Goal: Information Seeking & Learning: Learn about a topic

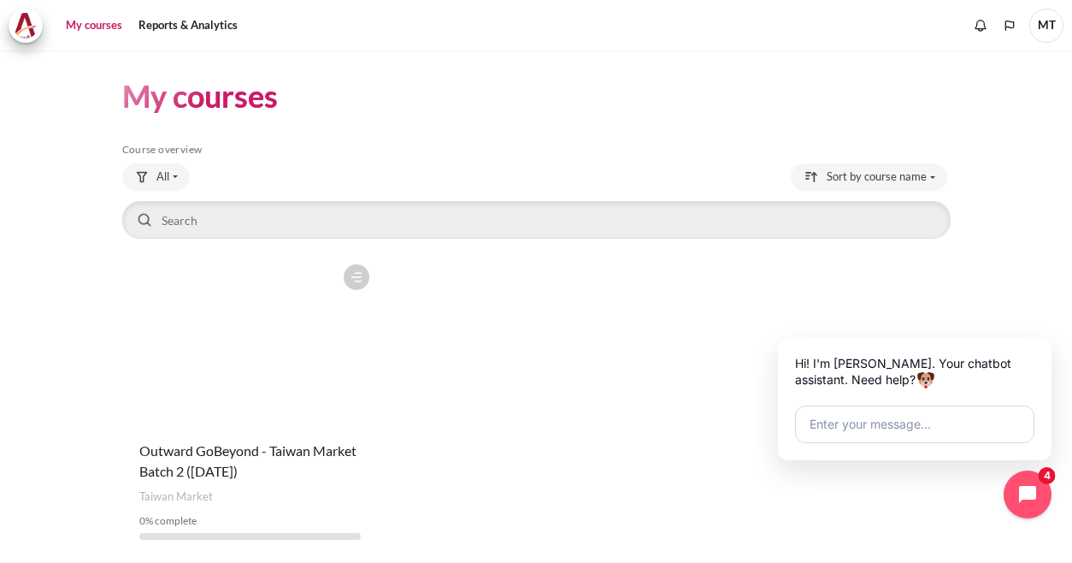
click at [238, 379] on figure "Content" at bounding box center [250, 341] width 256 height 171
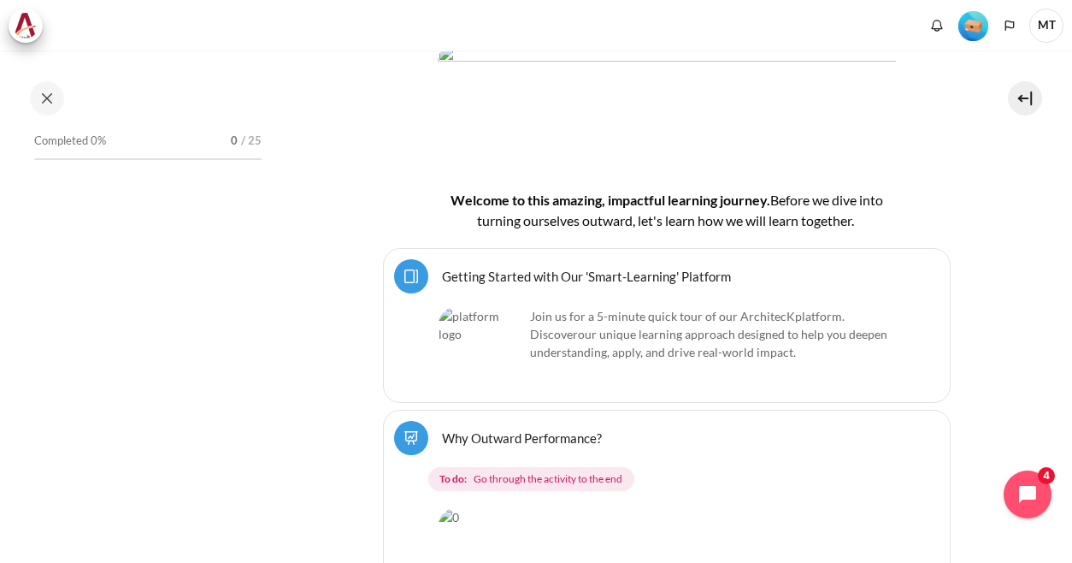
scroll to position [342, 0]
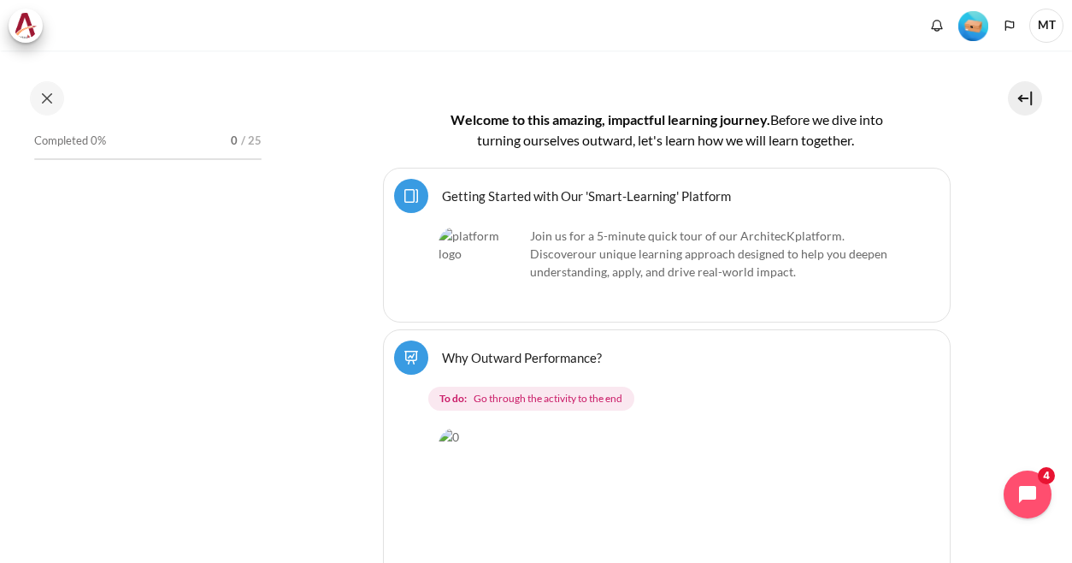
click at [467, 194] on link "Getting Started with Our 'Smart-Learning' Platform Page" at bounding box center [586, 195] width 289 height 16
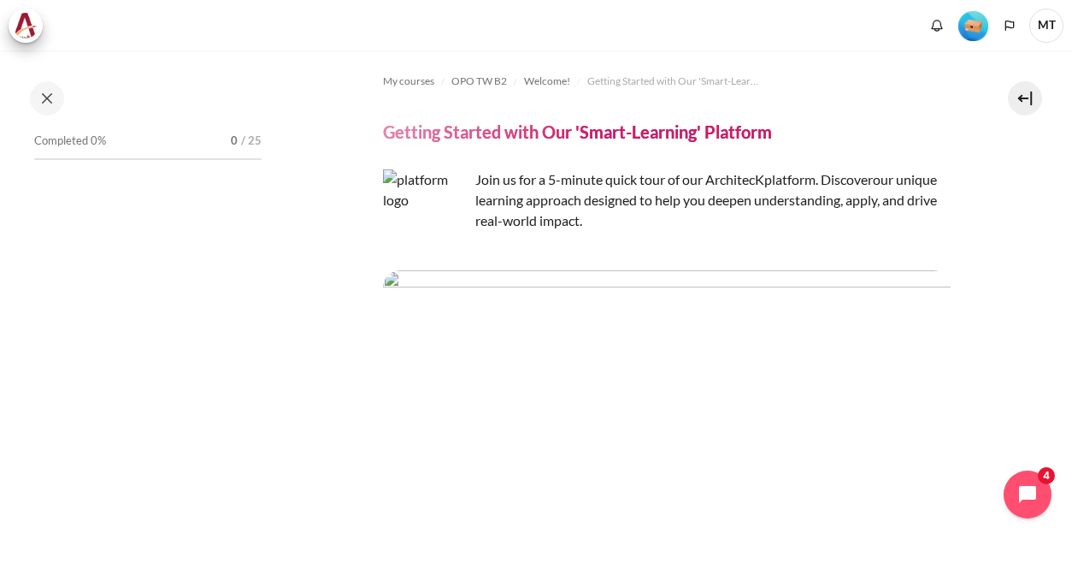
scroll to position [85, 0]
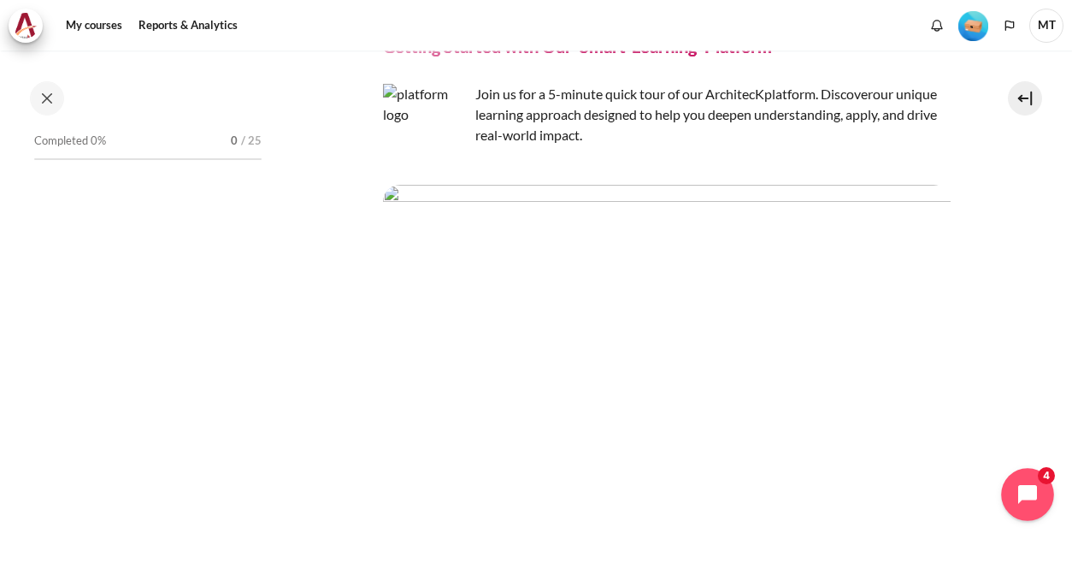
click at [1028, 490] on icon "Open chat widget" at bounding box center [1037, 494] width 27 height 27
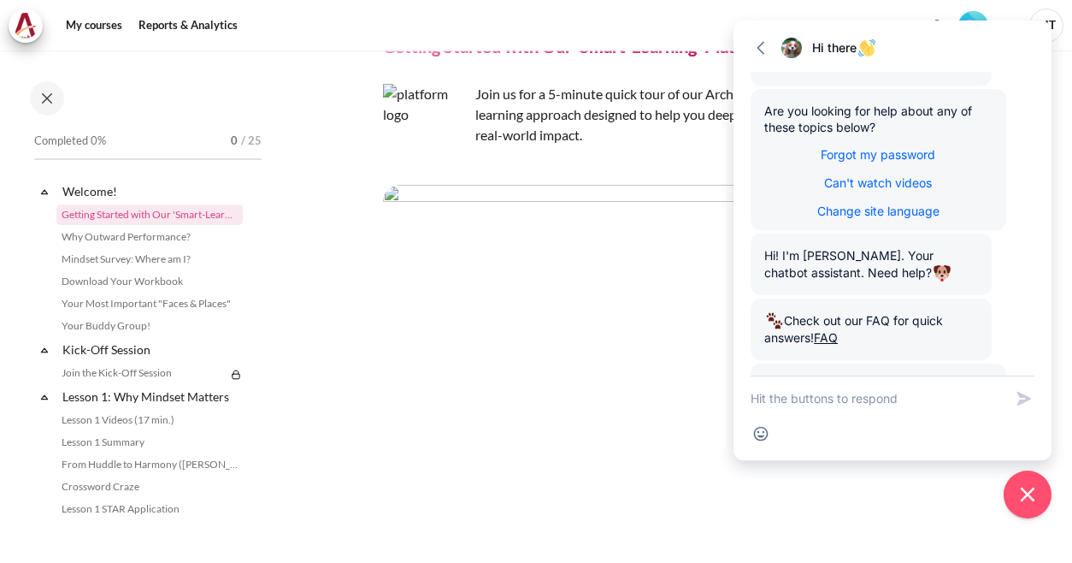
scroll to position [298, 0]
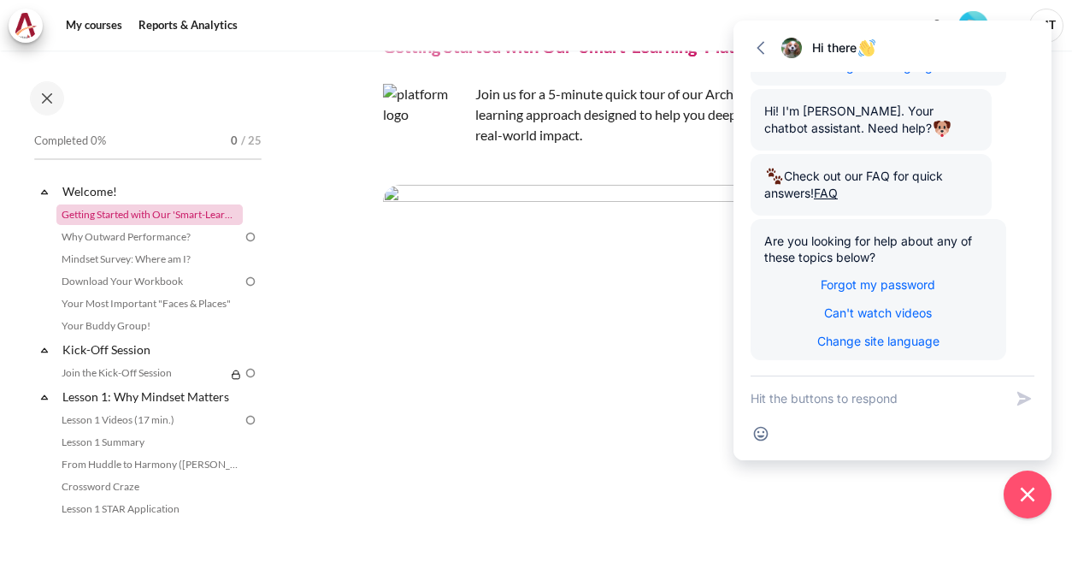
click at [190, 219] on link "Getting Started with Our 'Smart-Learning' Platform" at bounding box center [149, 214] width 186 height 21
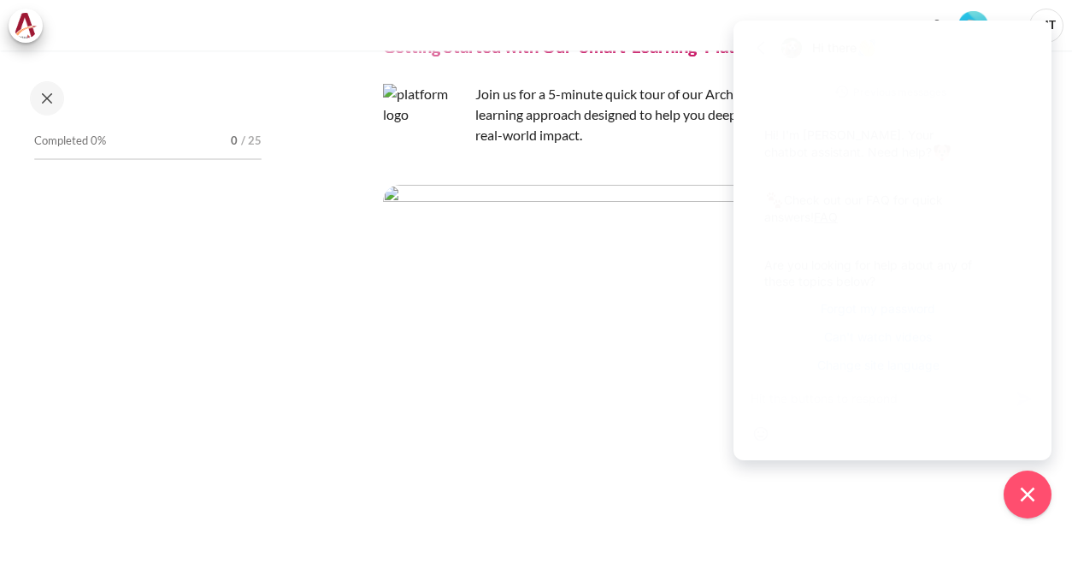
scroll to position [298, 0]
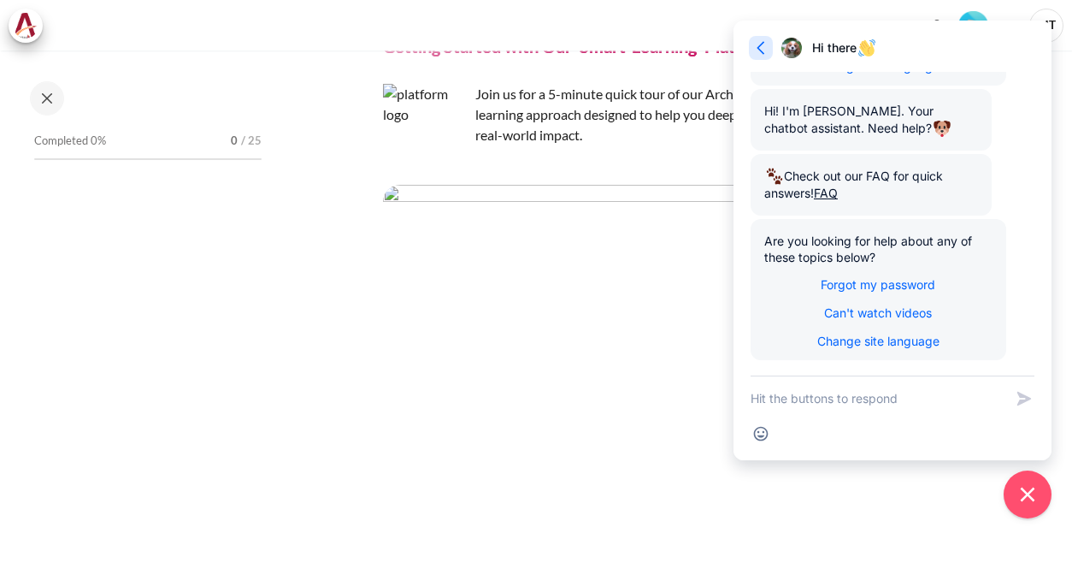
click at [760, 46] on icon "button" at bounding box center [760, 47] width 17 height 17
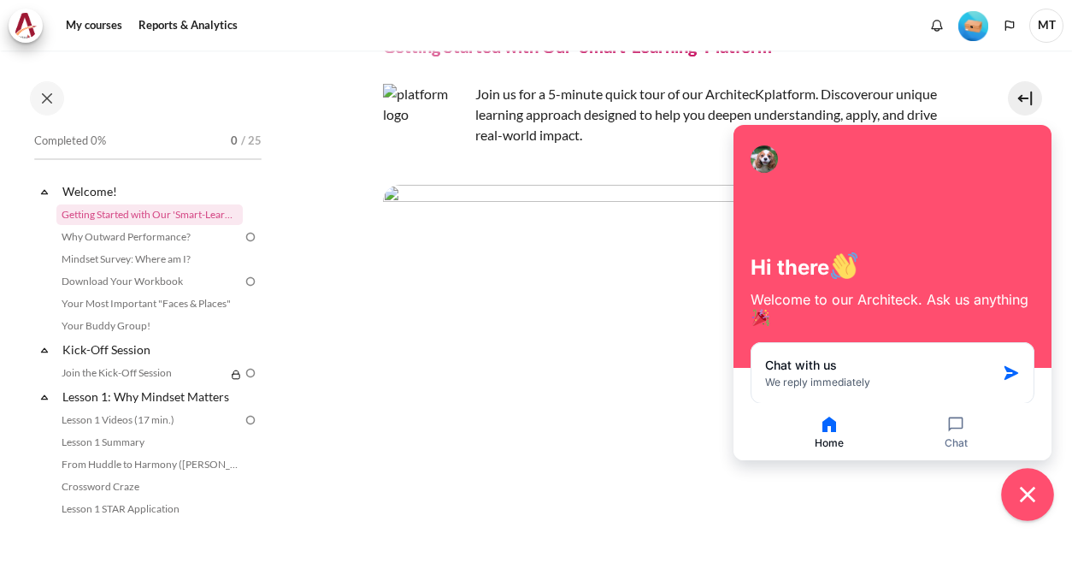
click at [1031, 492] on icon "Close chat widget" at bounding box center [1027, 493] width 15 height 15
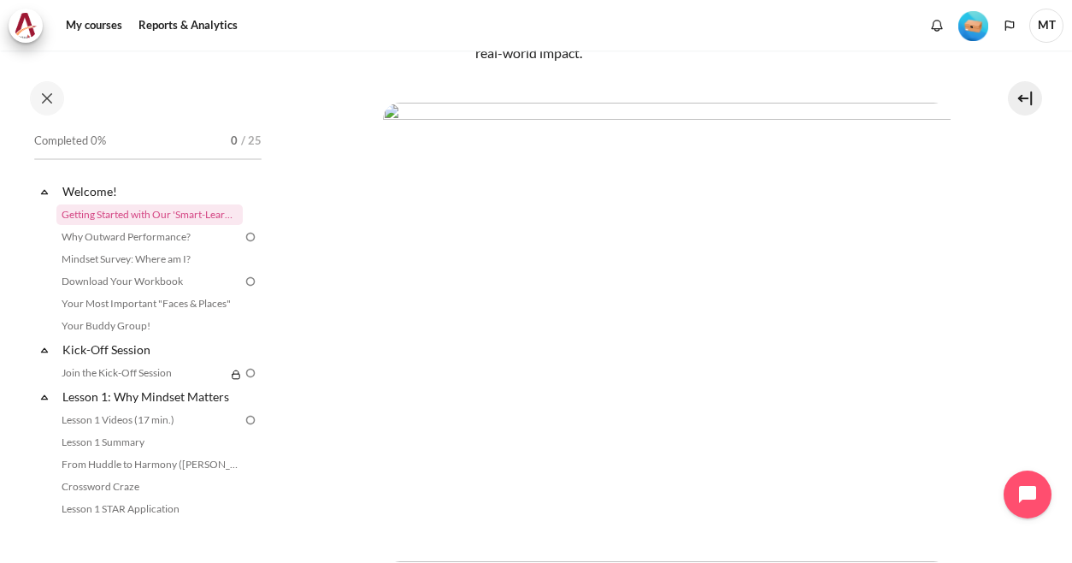
scroll to position [256, 0]
click at [231, 231] on link "Why Outward Performance?" at bounding box center [149, 237] width 186 height 21
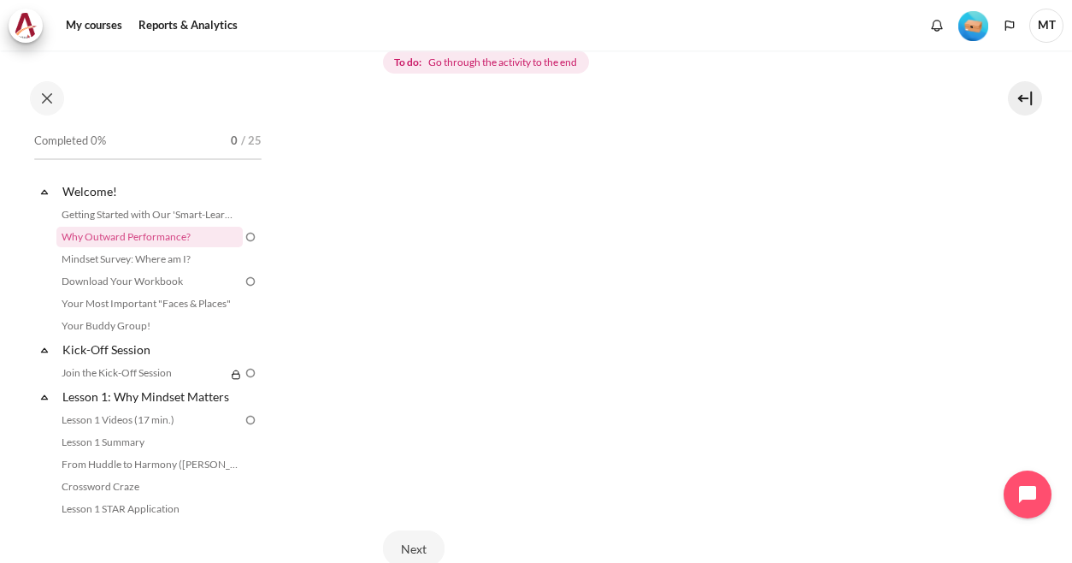
scroll to position [222, 0]
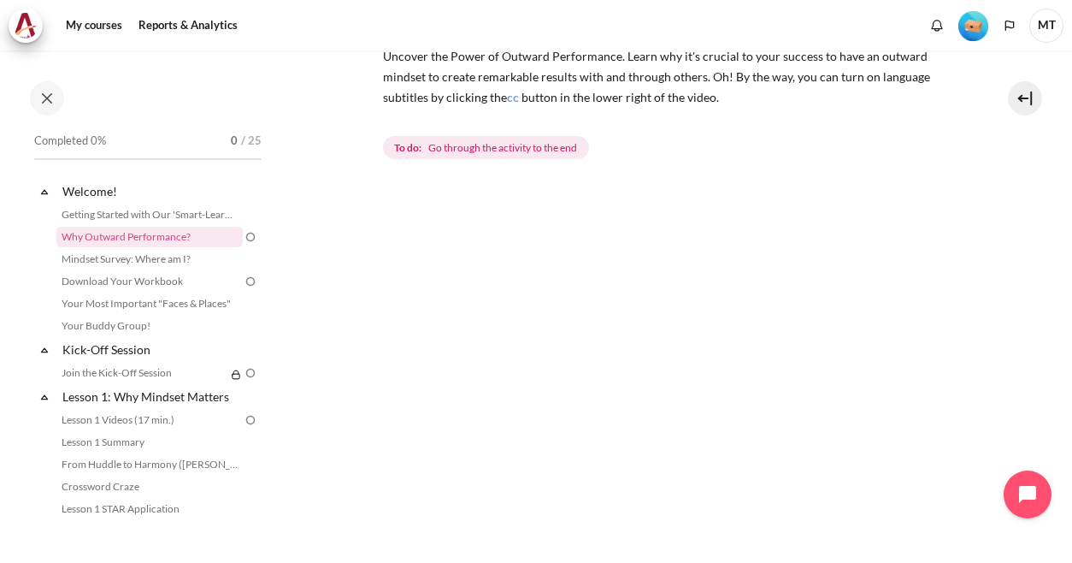
click at [985, 389] on section "My courses OPO TW B2 Welcome! Why Outward Performance? Why Outward Performance?…" at bounding box center [667, 298] width 786 height 940
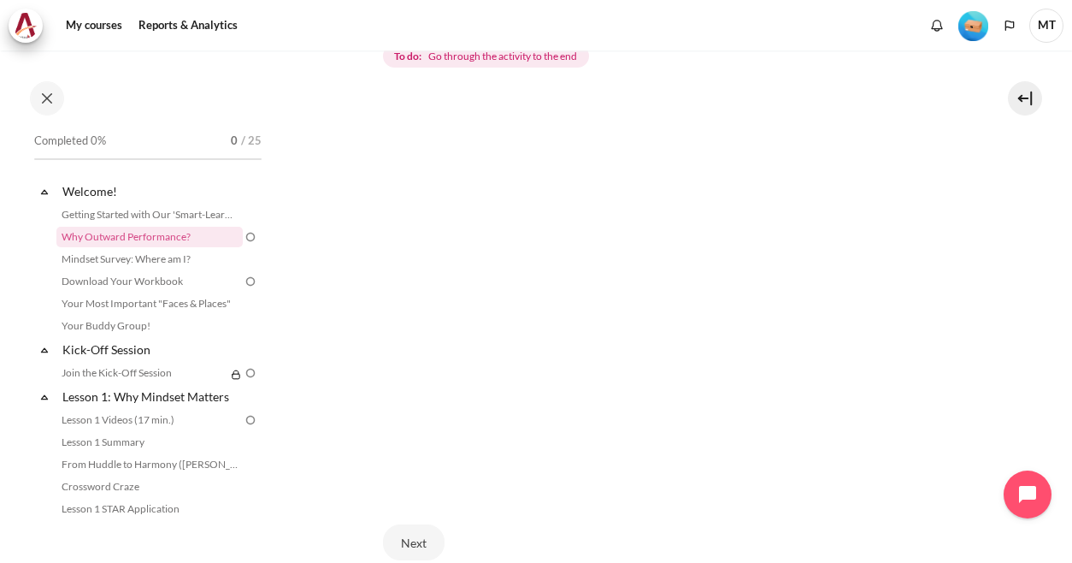
scroll to position [399, 0]
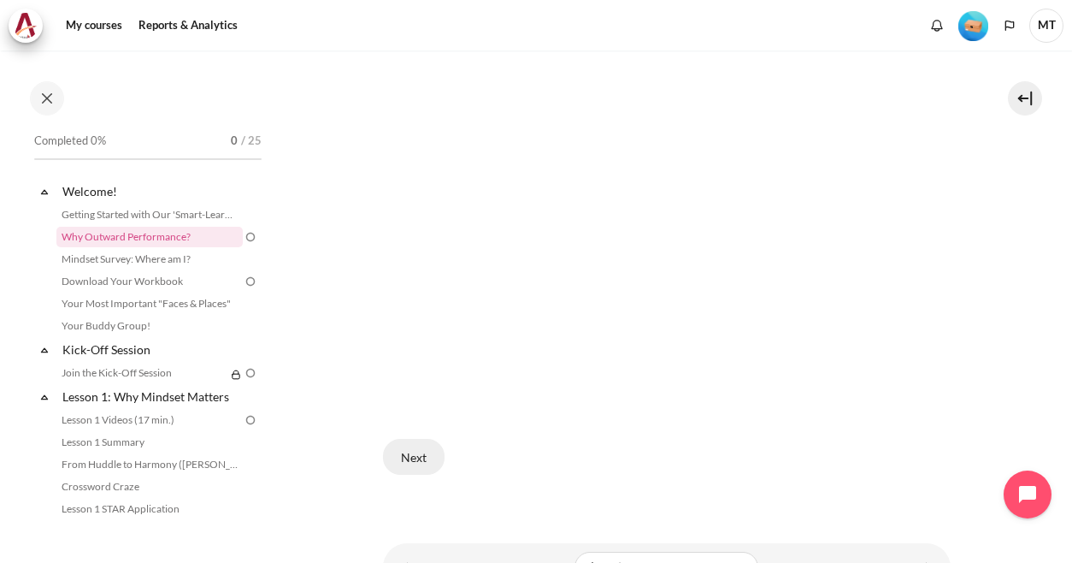
click at [415, 449] on button "Next" at bounding box center [414, 457] width 62 height 36
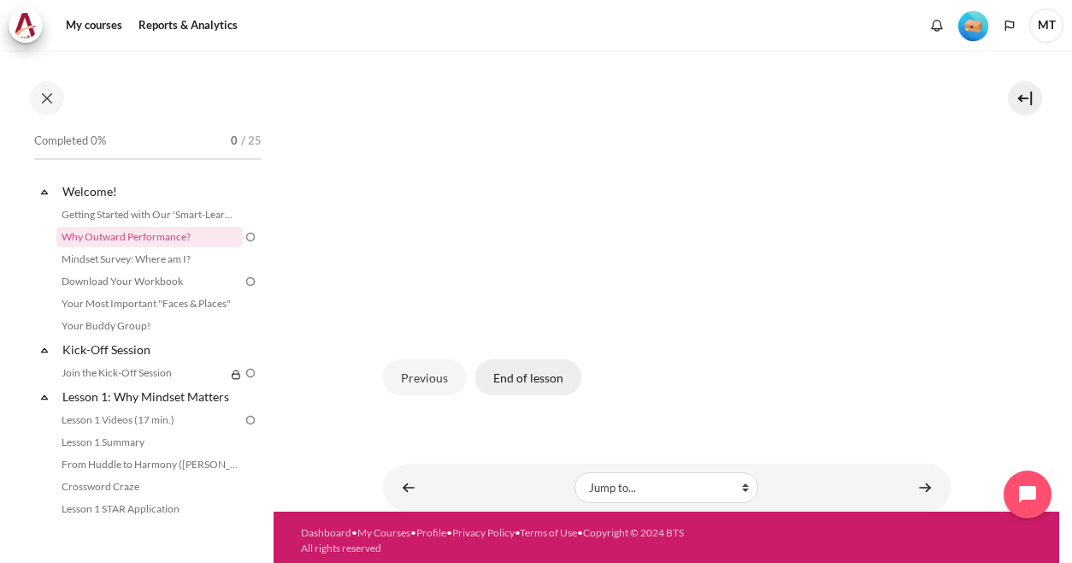
click at [512, 377] on button "End of lesson" at bounding box center [528, 377] width 106 height 36
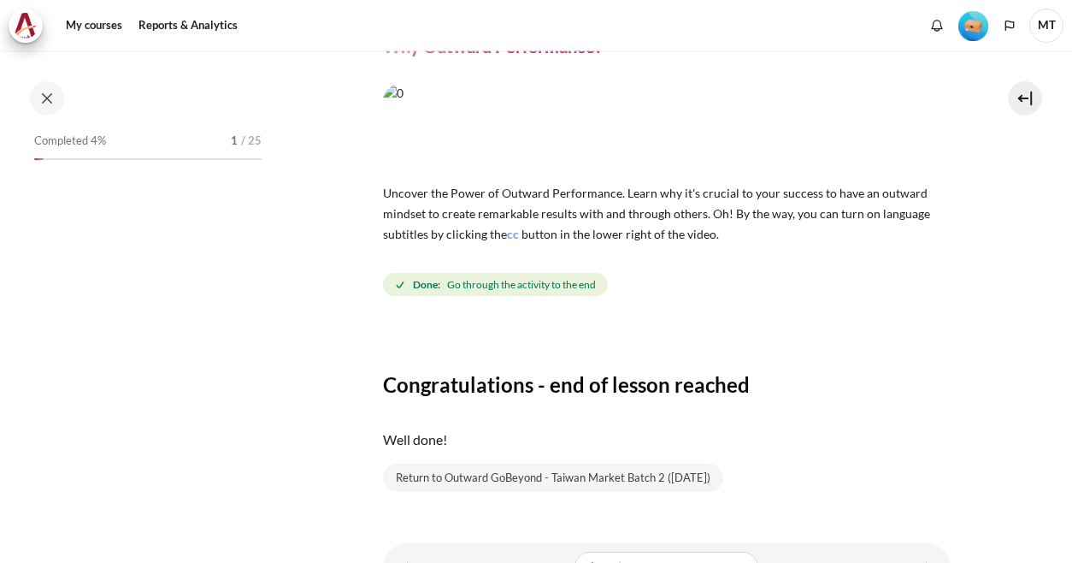
scroll to position [169, 0]
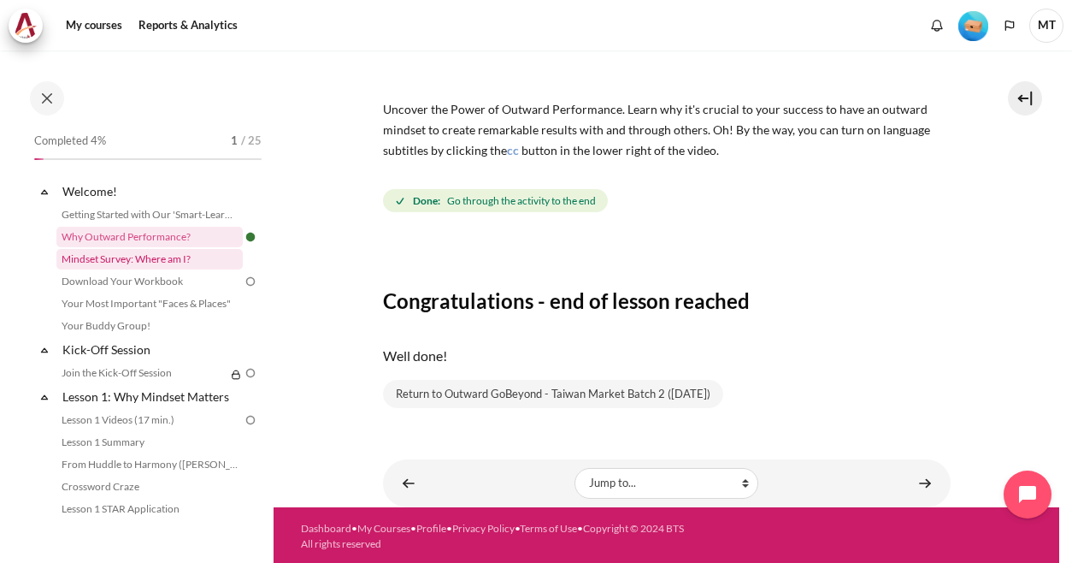
click at [136, 263] on link "Mindset Survey: Where am I?" at bounding box center [149, 259] width 186 height 21
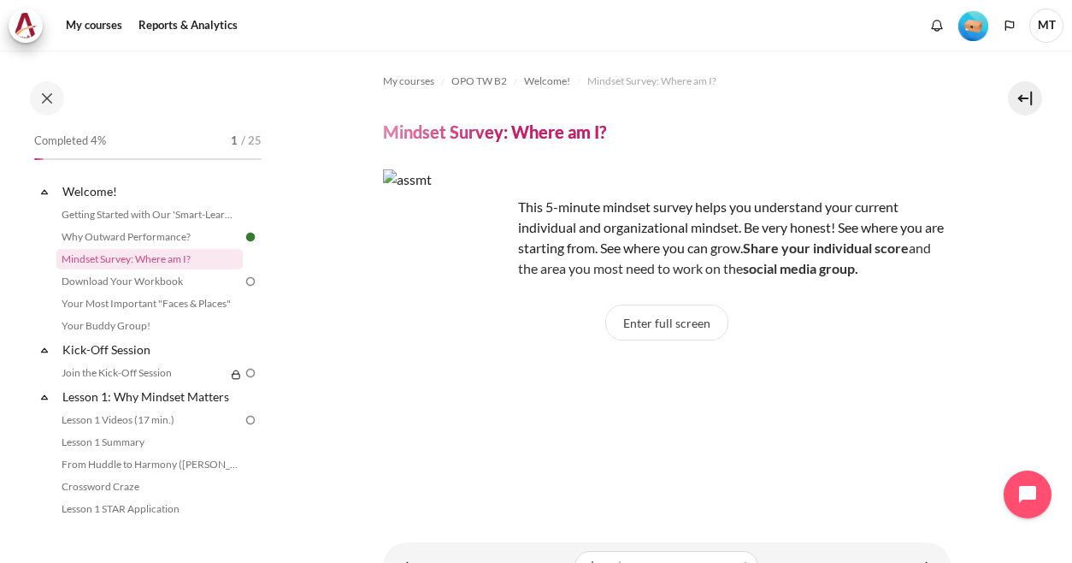
scroll to position [85, 0]
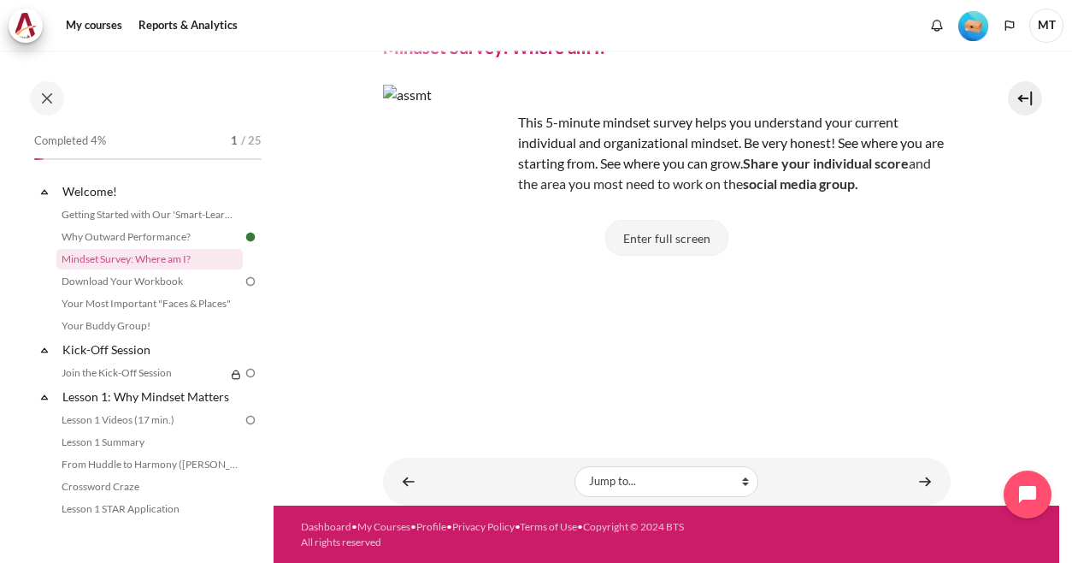
click at [656, 228] on button "Enter full screen" at bounding box center [666, 238] width 123 height 36
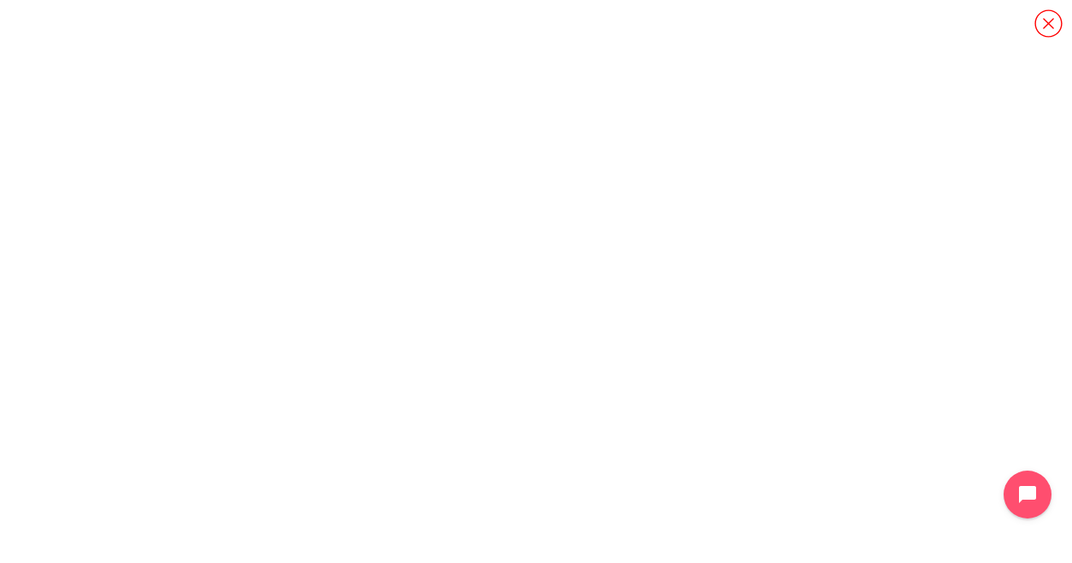
scroll to position [0, 0]
click at [1056, 25] on icon "Content" at bounding box center [1049, 24] width 30 height 30
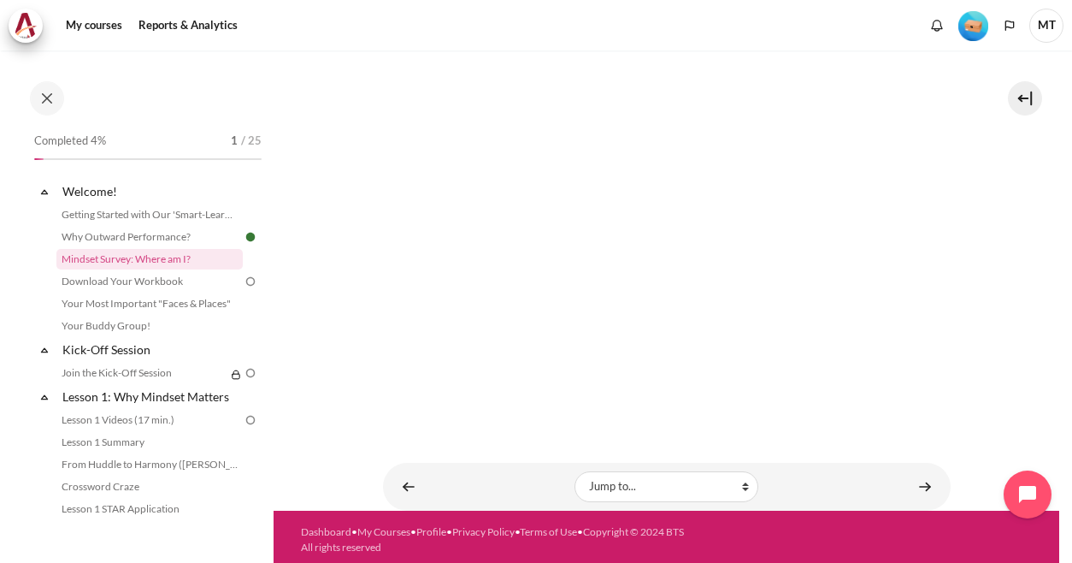
scroll to position [446, 0]
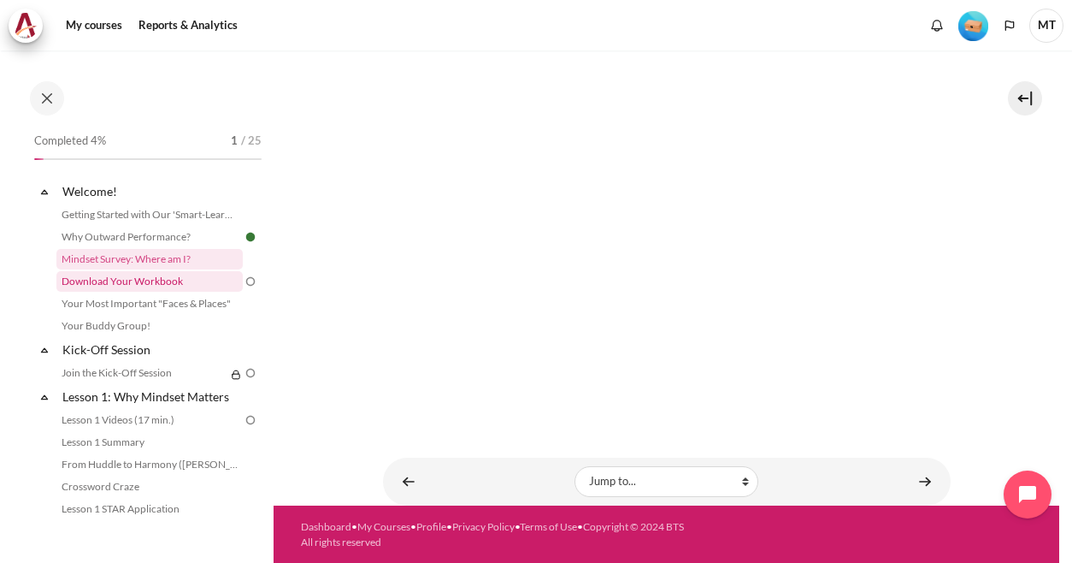
click at [163, 281] on link "Download Your Workbook" at bounding box center [149, 281] width 186 height 21
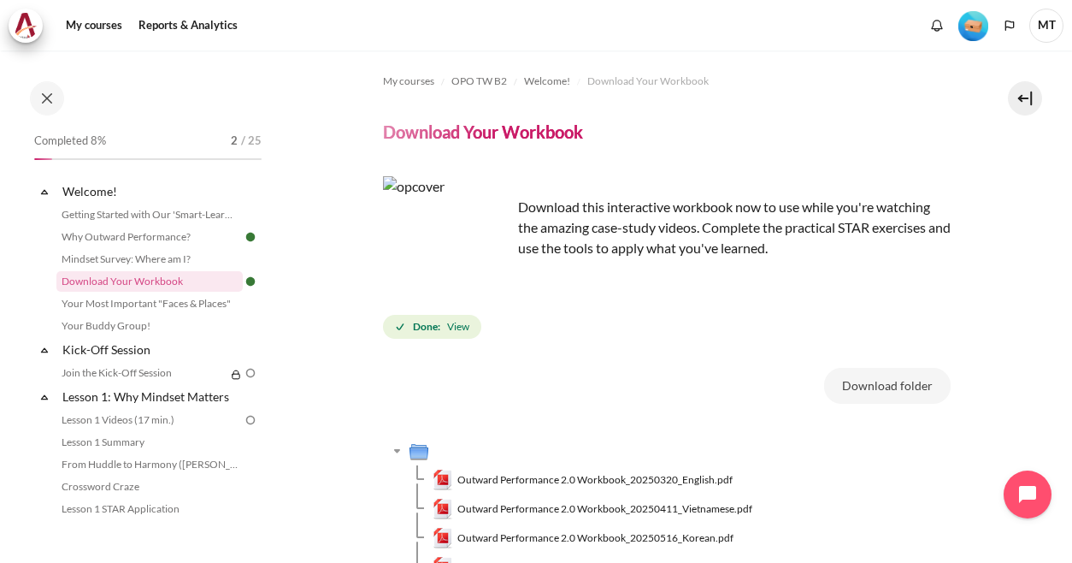
scroll to position [246, 0]
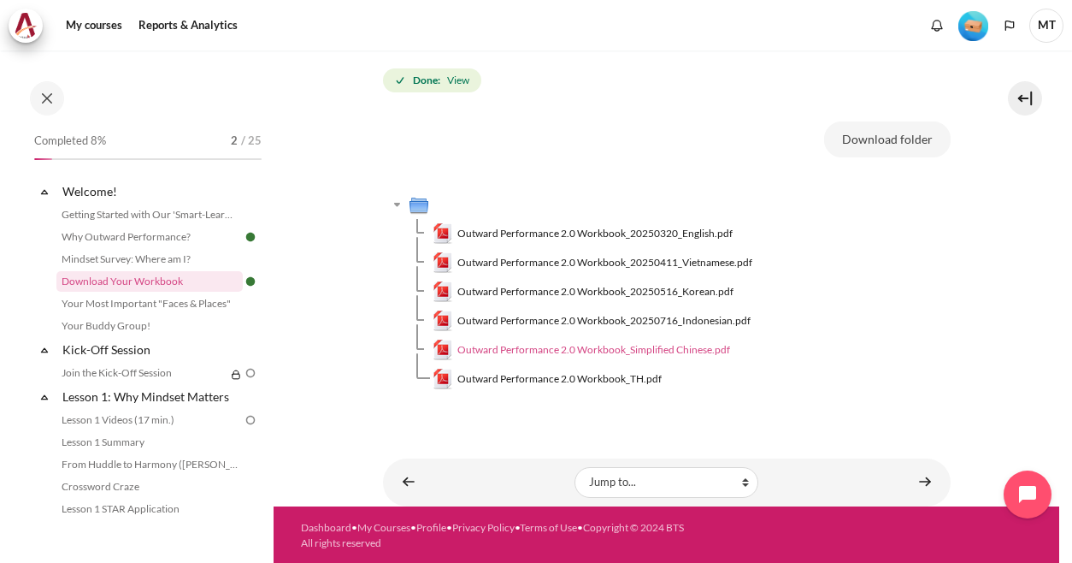
click at [651, 351] on span "Outward Performance 2.0 Workbook_Simplified Chinese.pdf" at bounding box center [593, 349] width 273 height 15
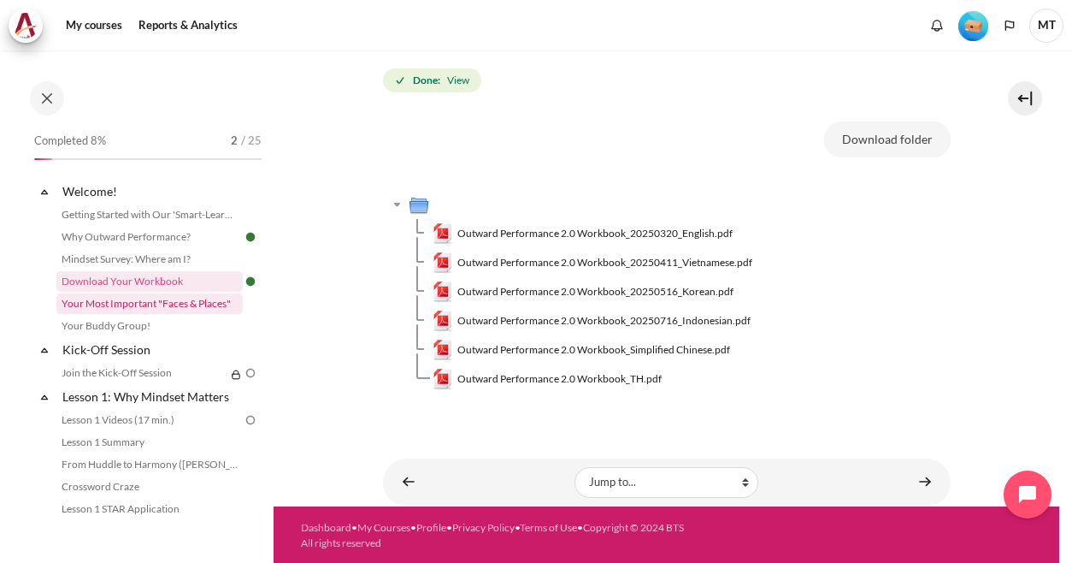
click at [200, 305] on link "Your Most Important "Faces & Places"" at bounding box center [149, 303] width 186 height 21
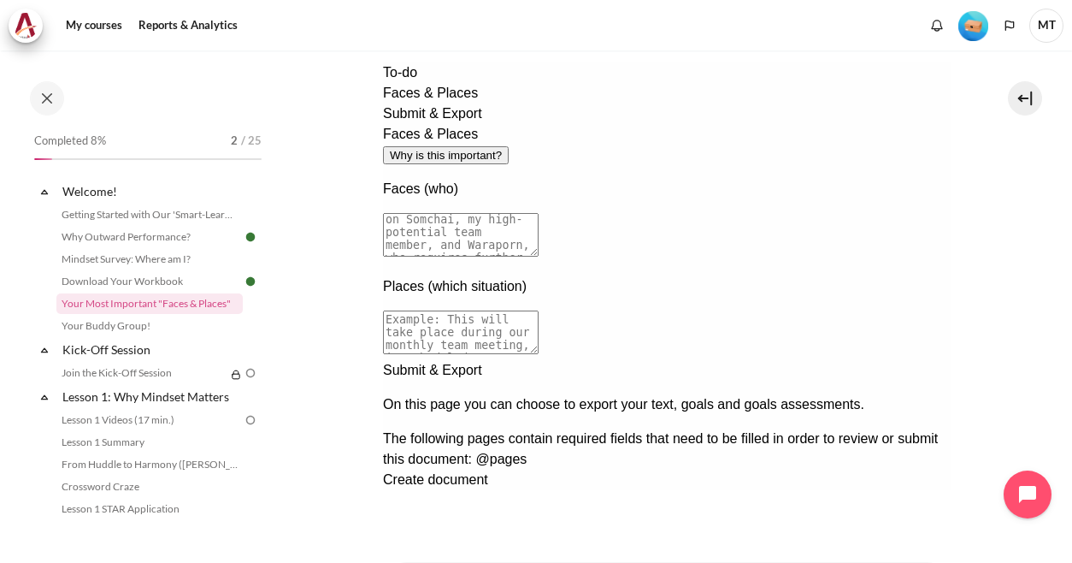
scroll to position [368, 0]
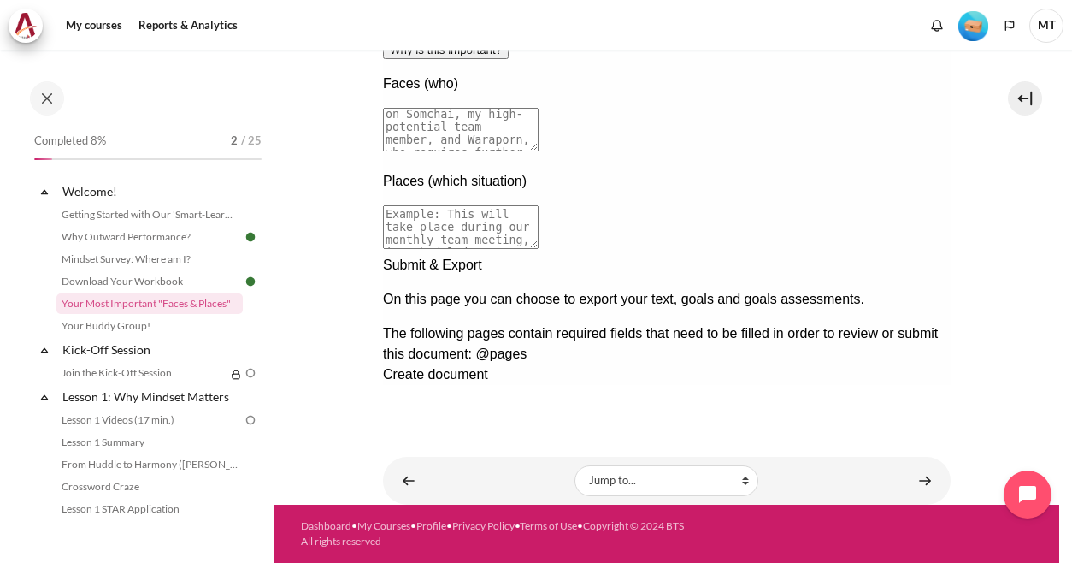
click at [910, 255] on div "Next documentation step" at bounding box center [666, 255] width 568 height 0
click at [871, 433] on div "Previous documentation step" at bounding box center [666, 433] width 568 height 0
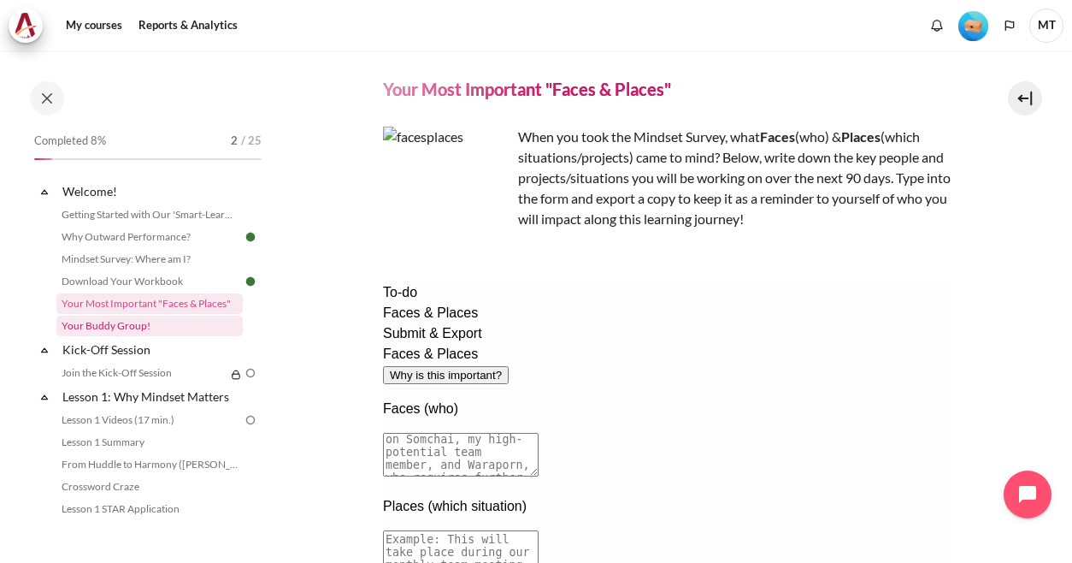
click at [139, 320] on link "Your Buddy Group!" at bounding box center [149, 325] width 186 height 21
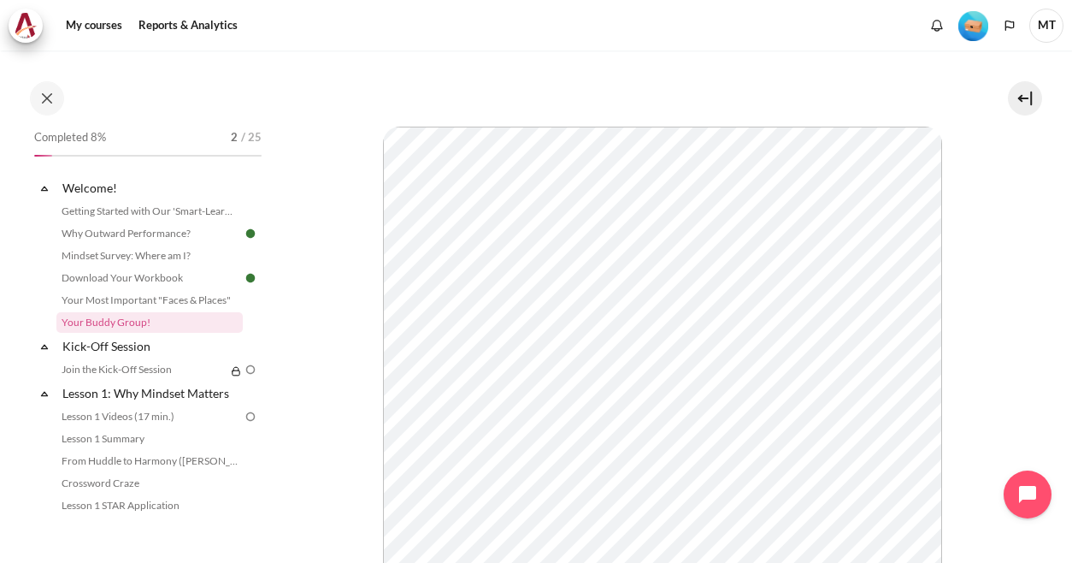
scroll to position [256, 0]
